Goal: Find specific page/section

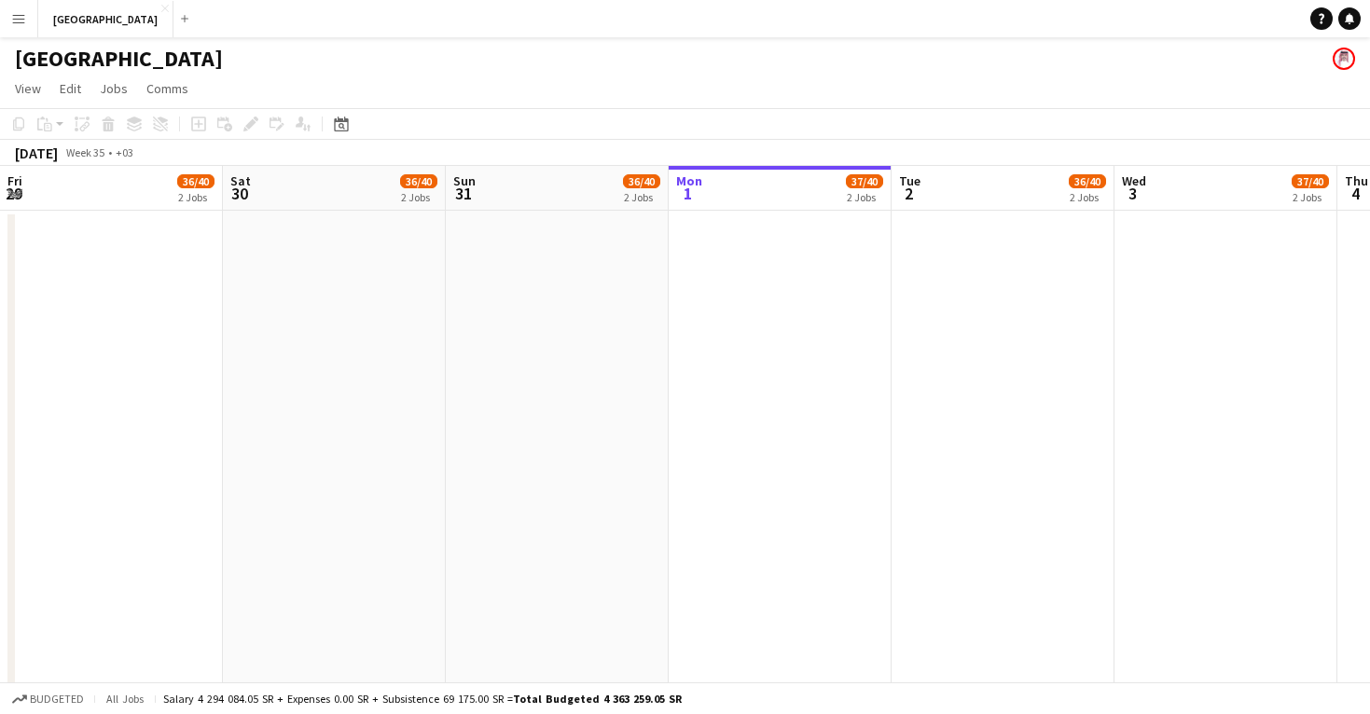
scroll to position [0, 446]
